Goal: Register for event/course

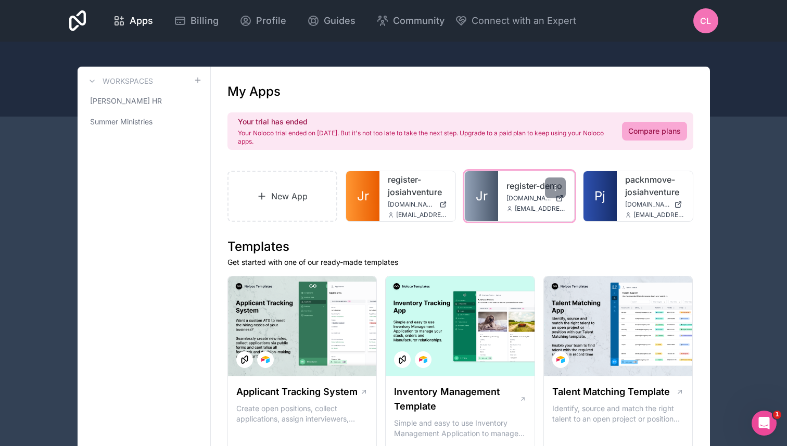
click at [498, 194] on div "register-demo [DOMAIN_NAME] [EMAIL_ADDRESS][DOMAIN_NAME]" at bounding box center [536, 196] width 76 height 50
click at [494, 188] on link "Jr" at bounding box center [481, 196] width 33 height 50
click at [511, 196] on span "[DOMAIN_NAME]" at bounding box center [528, 198] width 45 height 8
